Goal: Information Seeking & Learning: Learn about a topic

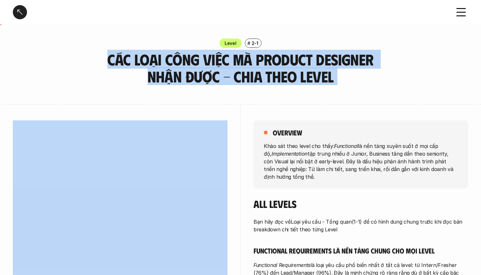
click at [71, 114] on div at bounding box center [120, 221] width 214 height 235
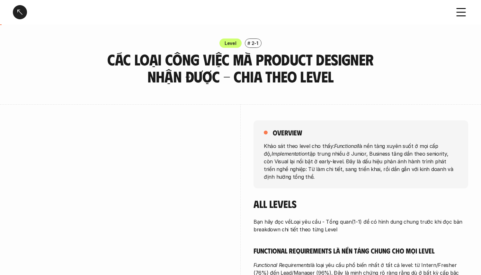
scroll to position [4, 0]
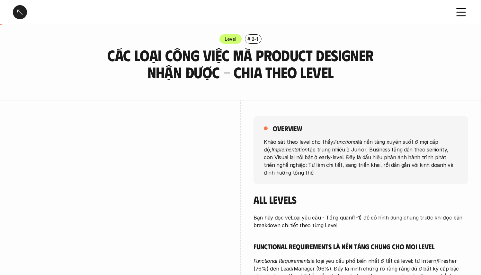
click at [357, 154] on p "Khảo sát theo level cho thấy: Functional là nền tảng xuyên suốt ở mọi cấp độ, I…" at bounding box center [361, 157] width 194 height 39
click at [419, 148] on p "Khảo sát theo level cho thấy: Functional là nền tảng xuyên suốt ở mọi cấp độ, I…" at bounding box center [361, 157] width 194 height 39
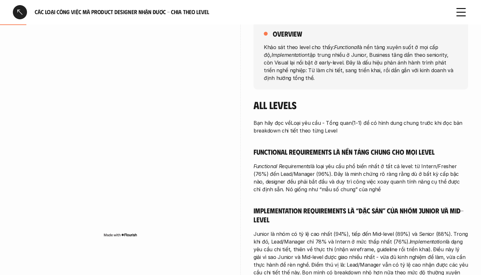
scroll to position [131, 0]
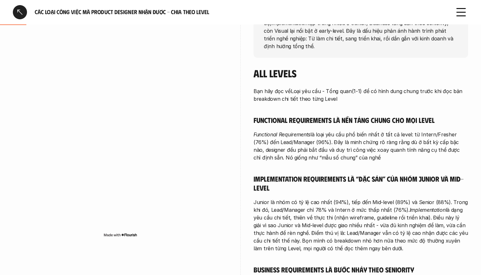
click at [328, 104] on div "Bạn hãy đọc về Loại yêu cầu - Tổng quan (1-1) để có hình dung chung trước khi đ…" at bounding box center [360, 232] width 214 height 291
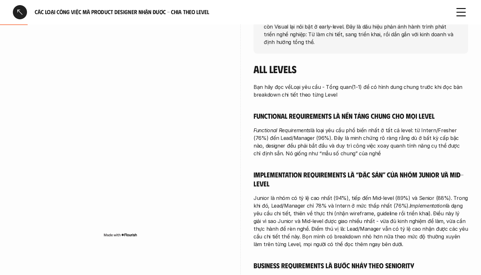
drag, startPoint x: 318, startPoint y: 93, endPoint x: 274, endPoint y: 87, distance: 44.8
click at [274, 87] on p "Bạn hãy đọc về Loại yêu cầu - Tổng quan (1-1) để có hình dung chung trước khi đ…" at bounding box center [360, 90] width 214 height 15
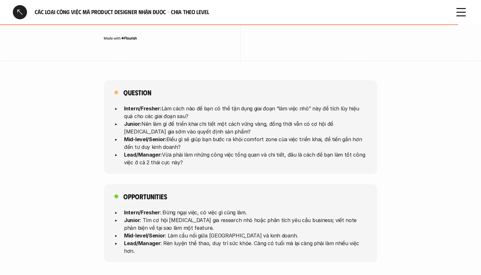
scroll to position [1648, 0]
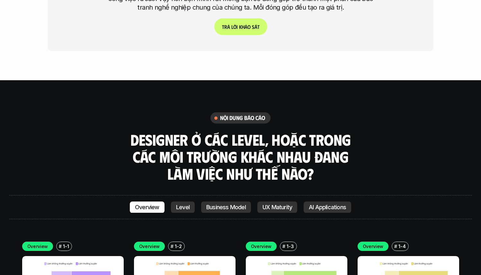
scroll to position [2164, 0]
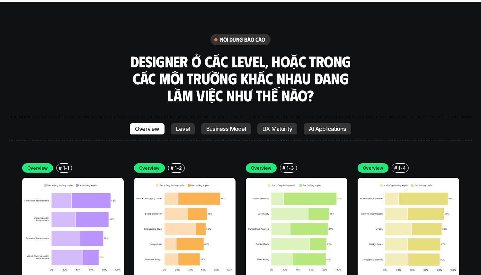
click at [89, 192] on img at bounding box center [72, 228] width 101 height 101
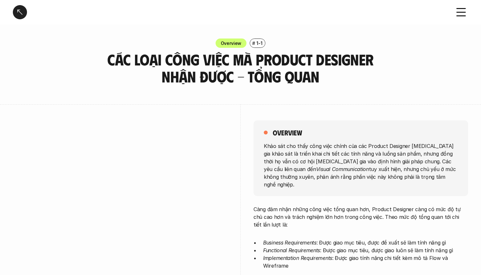
scroll to position [103, 0]
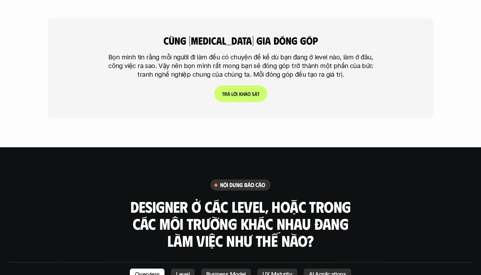
scroll to position [2194, 0]
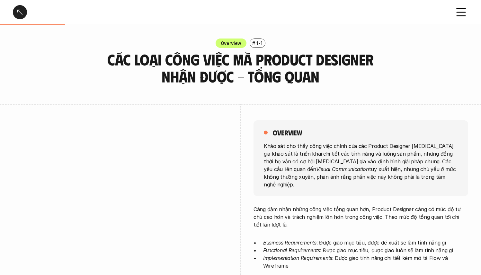
scroll to position [107, 0]
